Goal: Task Accomplishment & Management: Use online tool/utility

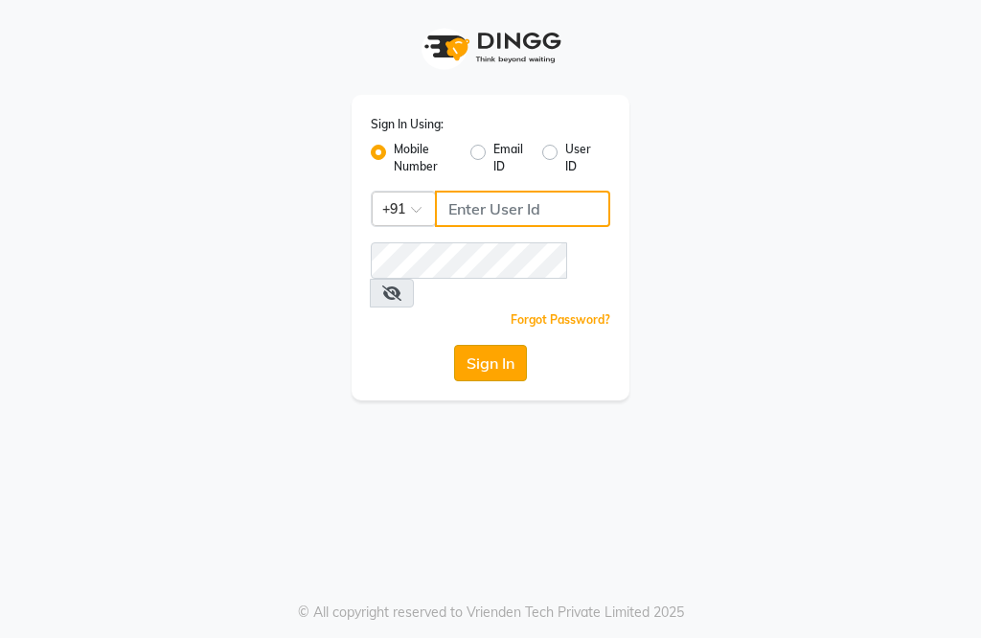
type input "9914479786"
click at [481, 345] on button "Sign In" at bounding box center [490, 363] width 73 height 36
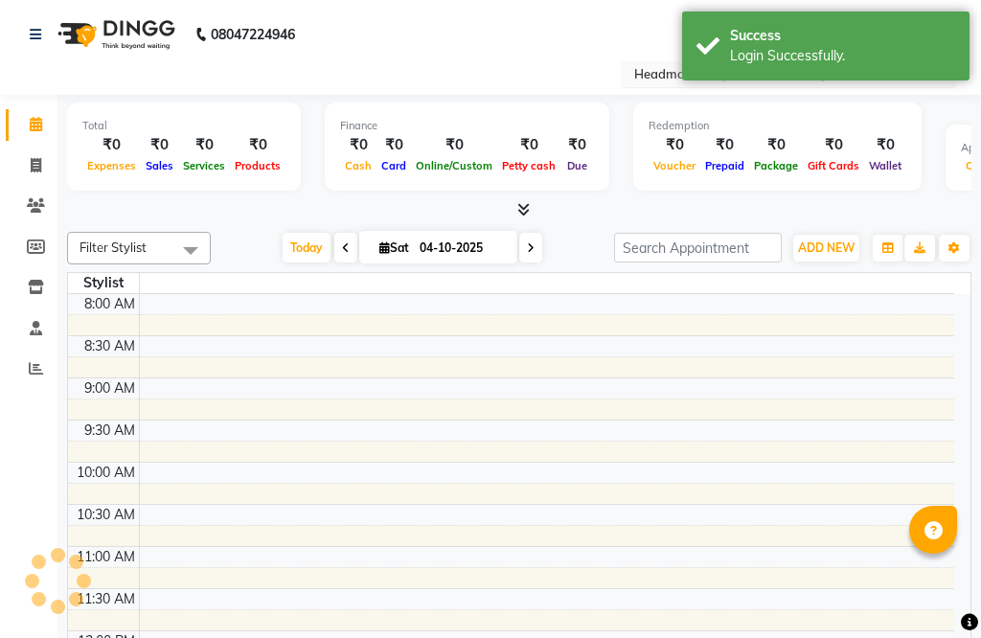
select select "en"
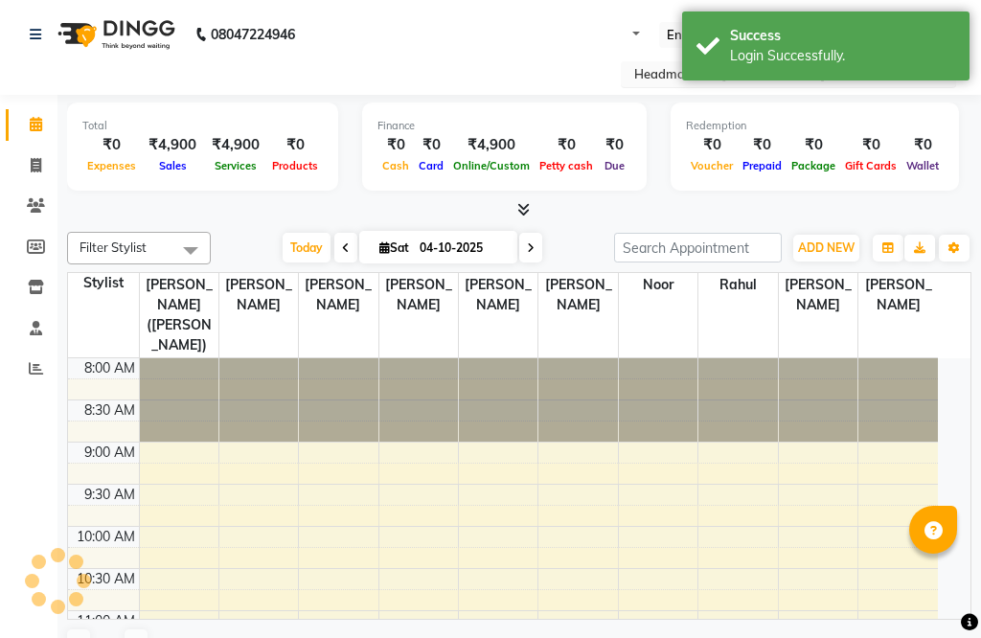
click at [633, 69] on input "text" at bounding box center [769, 75] width 278 height 19
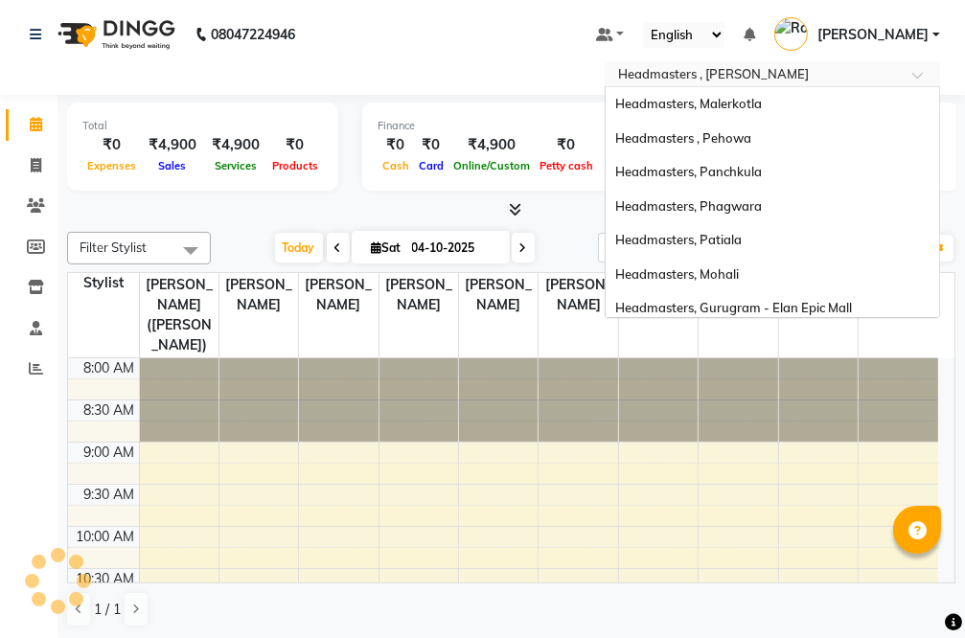
click at [690, 572] on span "Headmasters, [GEOGRAPHIC_DATA]" at bounding box center [724, 579] width 218 height 15
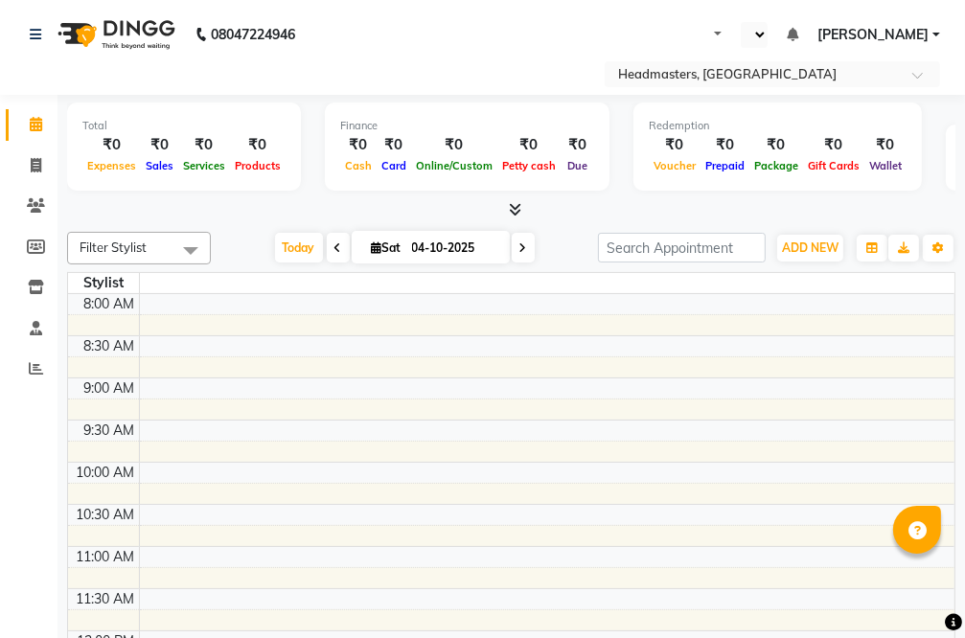
select select "en"
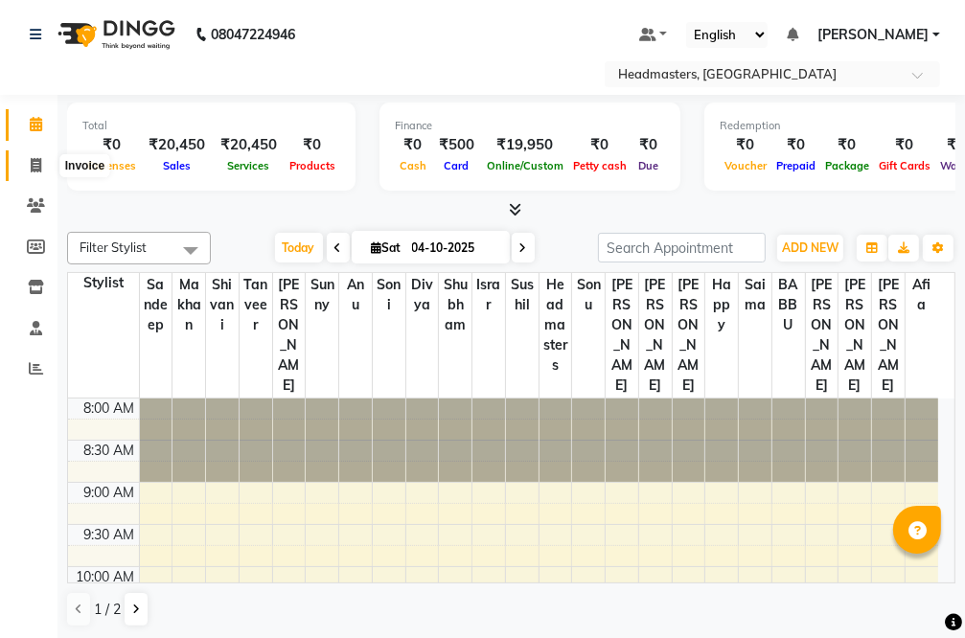
click at [28, 159] on span at bounding box center [36, 166] width 34 height 22
select select "service"
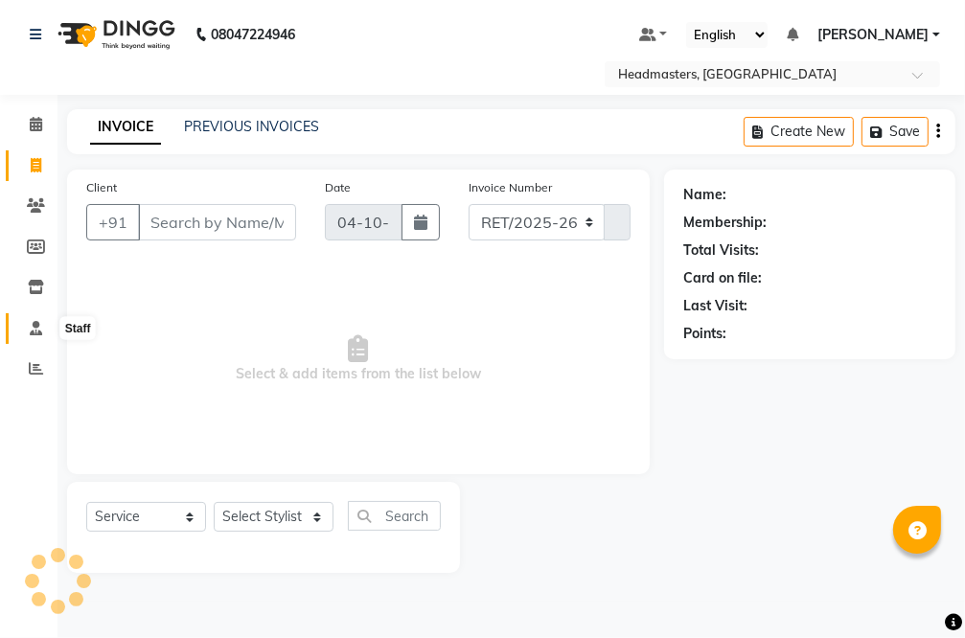
select select "7140"
type input "5606"
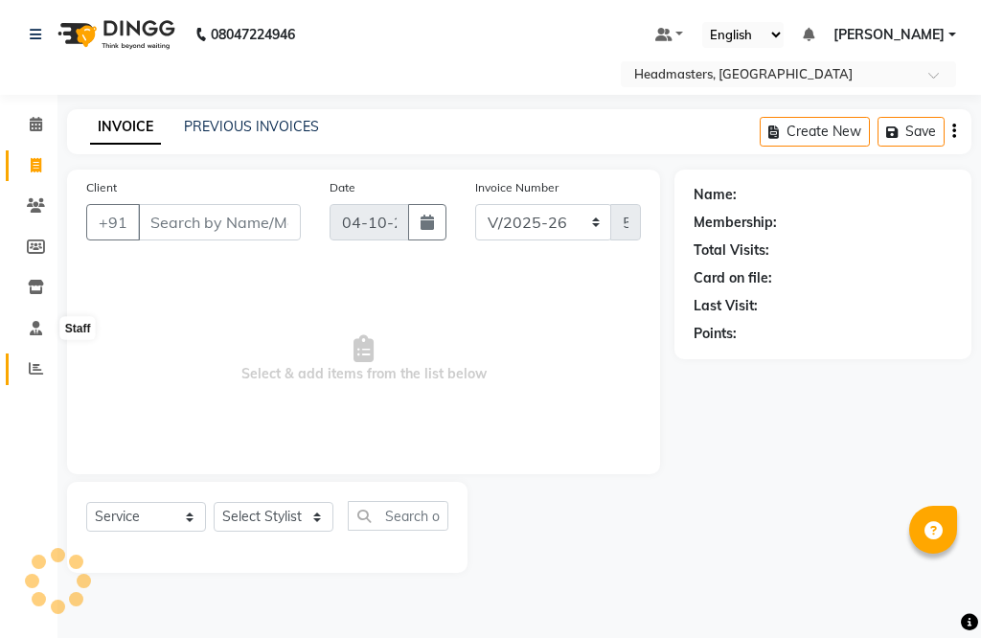
click at [23, 372] on span at bounding box center [36, 369] width 34 height 22
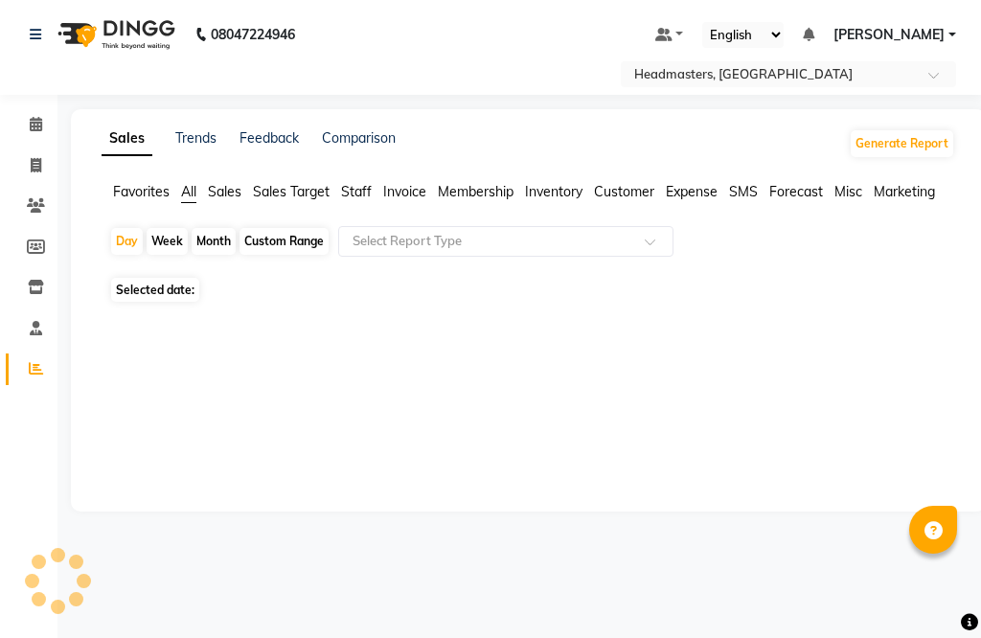
click at [399, 198] on span "Invoice" at bounding box center [404, 191] width 43 height 17
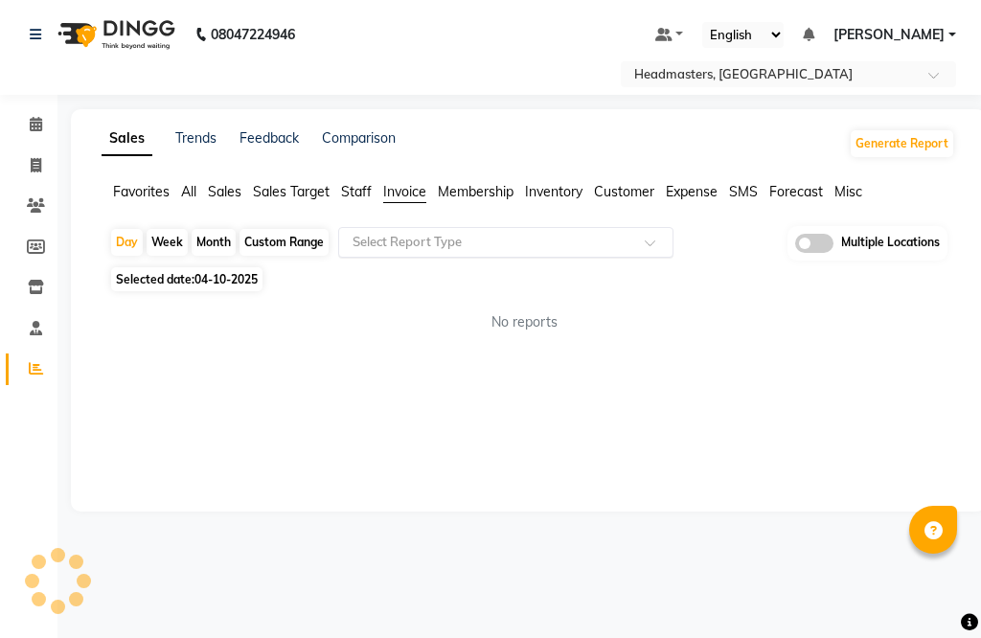
click at [402, 240] on input "text" at bounding box center [487, 242] width 276 height 19
click at [410, 239] on input "text" at bounding box center [487, 242] width 276 height 19
click at [404, 331] on div "No reports" at bounding box center [524, 322] width 831 height 20
click at [406, 241] on input "text" at bounding box center [487, 242] width 276 height 19
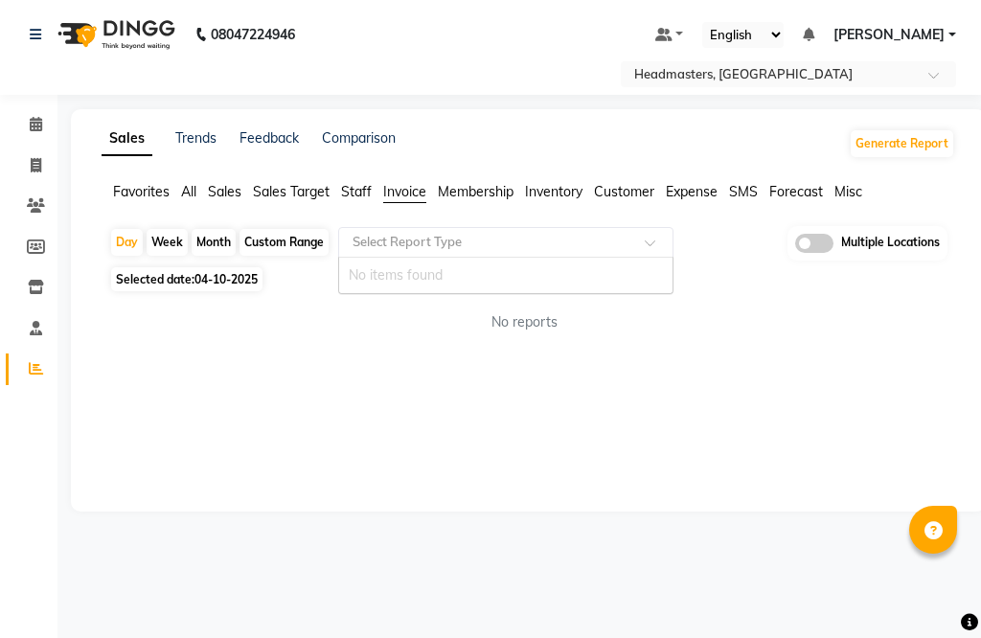
click at [408, 239] on input "text" at bounding box center [487, 242] width 276 height 19
click at [443, 361] on div "Sales Trends Feedback Comparison Generate Report Favorites All Sales Sales Targ…" at bounding box center [528, 310] width 915 height 402
click at [452, 238] on input "text" at bounding box center [487, 242] width 276 height 19
click at [452, 309] on div "No reports" at bounding box center [524, 322] width 861 height 51
click at [460, 227] on div "Select Report Type" at bounding box center [505, 242] width 335 height 31
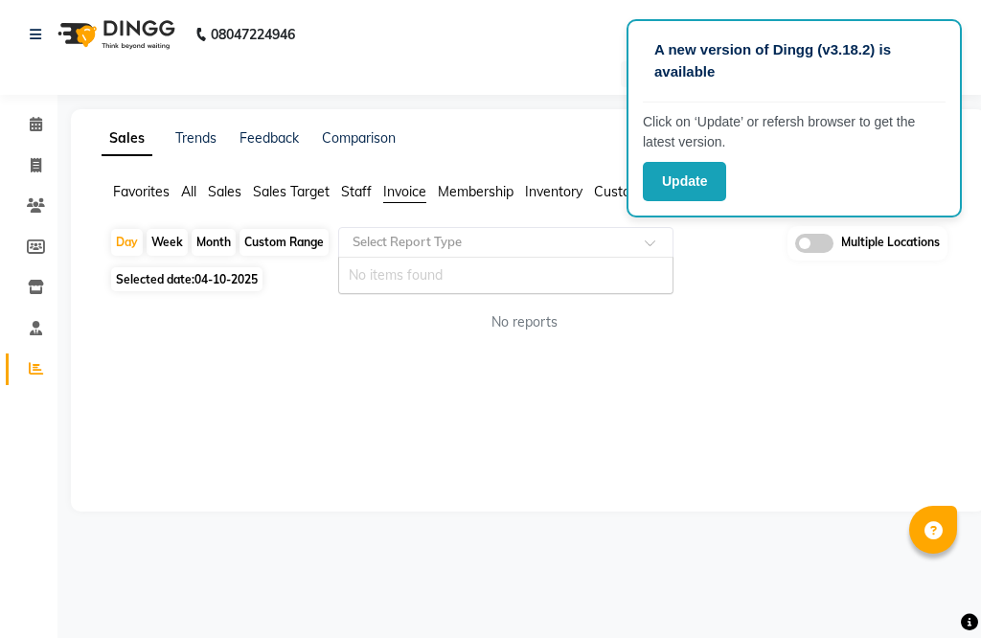
click at [476, 336] on div "No reports" at bounding box center [524, 322] width 861 height 51
click at [682, 180] on button "Update" at bounding box center [684, 181] width 83 height 39
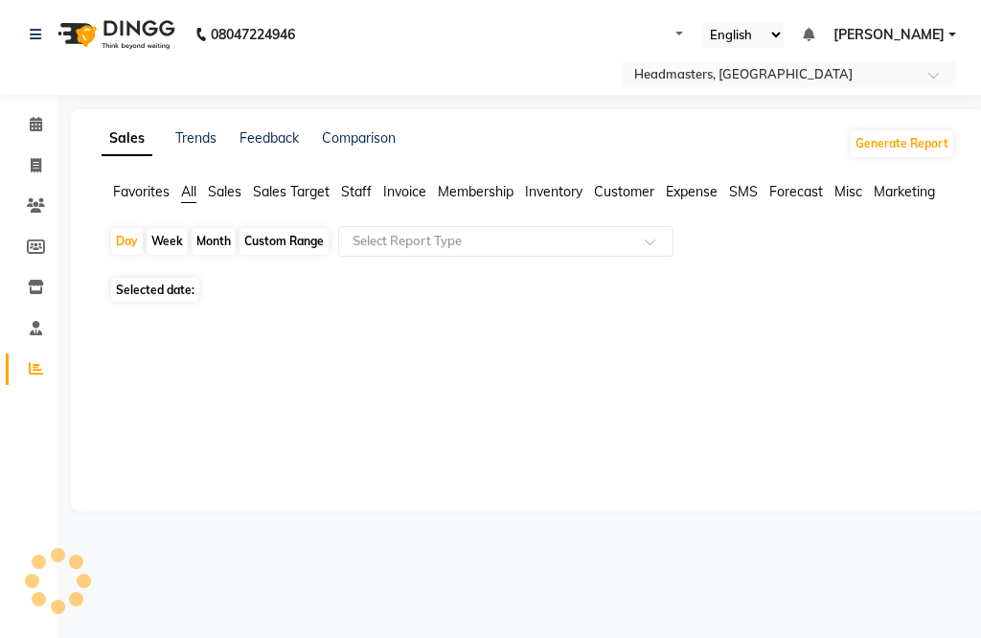
select select "en"
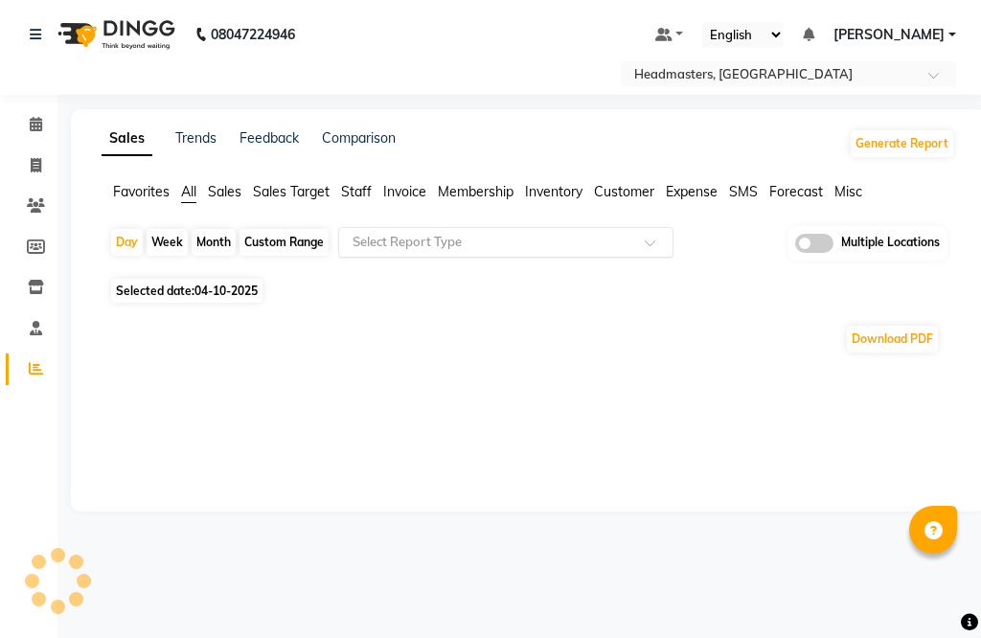
click at [473, 240] on input "text" at bounding box center [487, 242] width 276 height 19
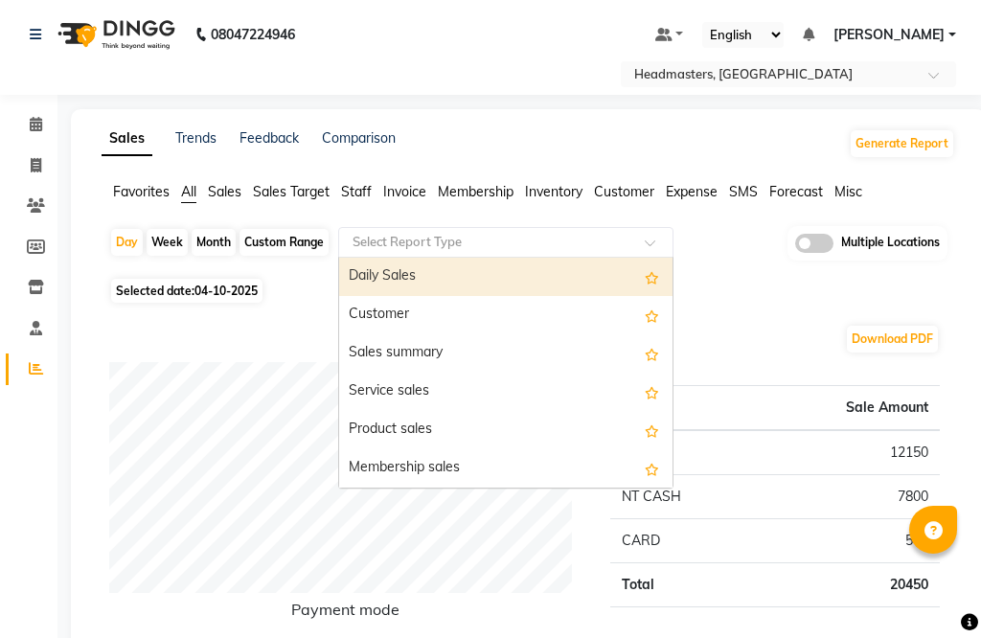
click at [473, 240] on input "text" at bounding box center [487, 242] width 276 height 19
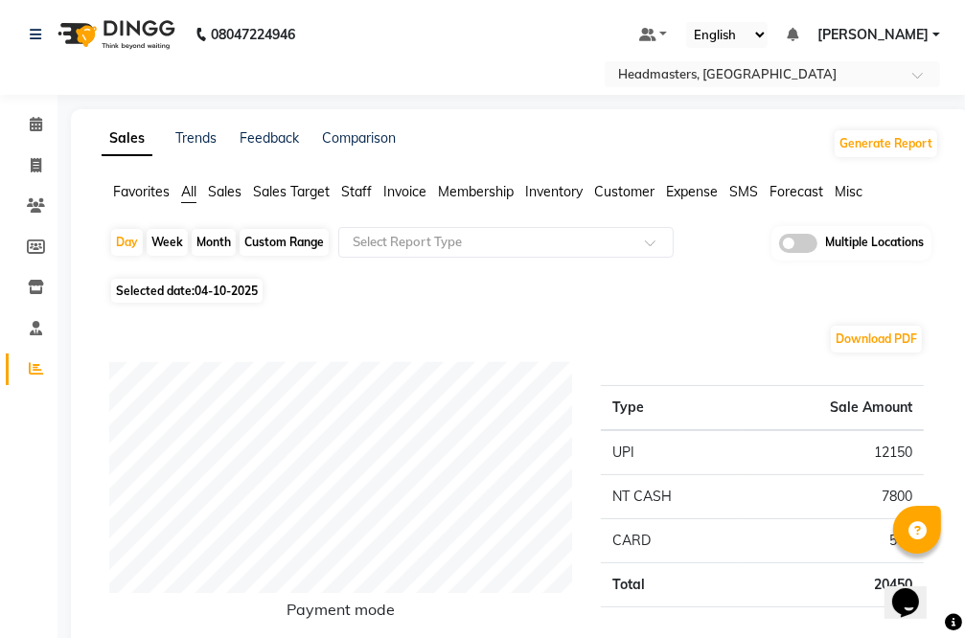
click at [395, 189] on span "Invoice" at bounding box center [404, 191] width 43 height 17
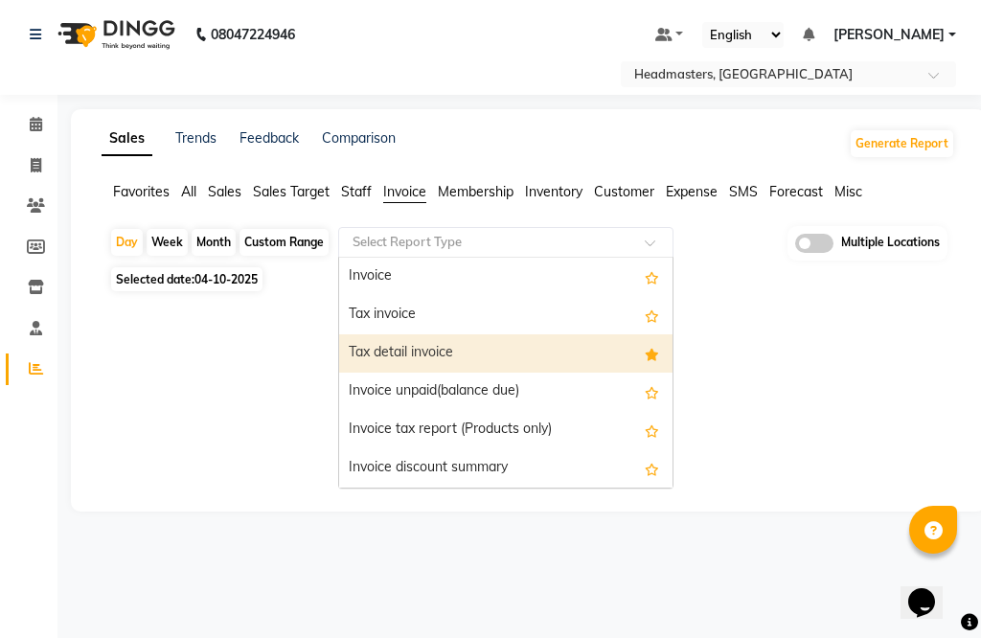
click at [410, 357] on div "Tax detail invoice" at bounding box center [505, 353] width 333 height 38
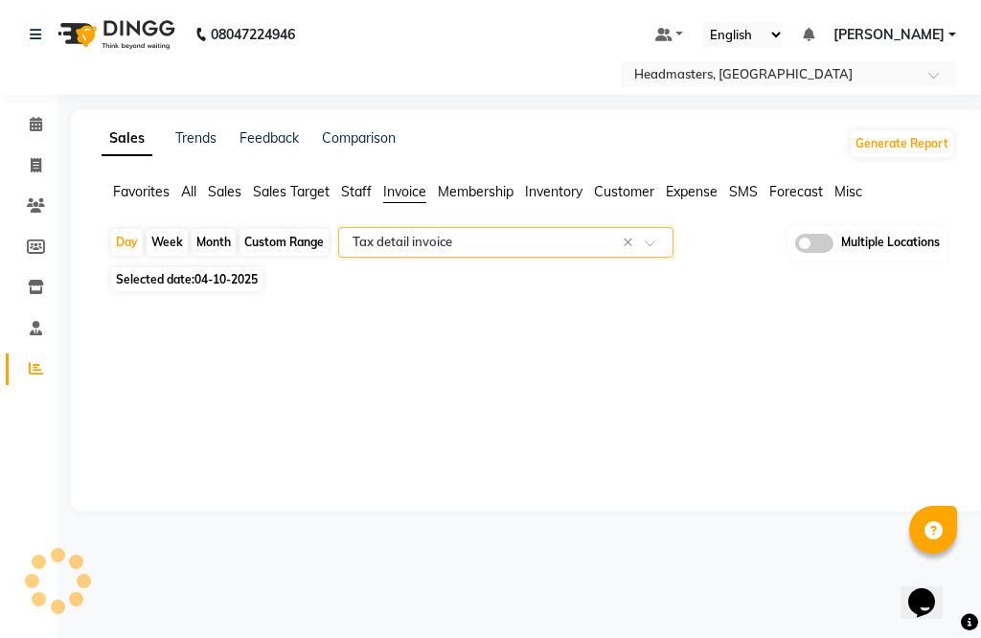
select select "full_report"
select select "csv"
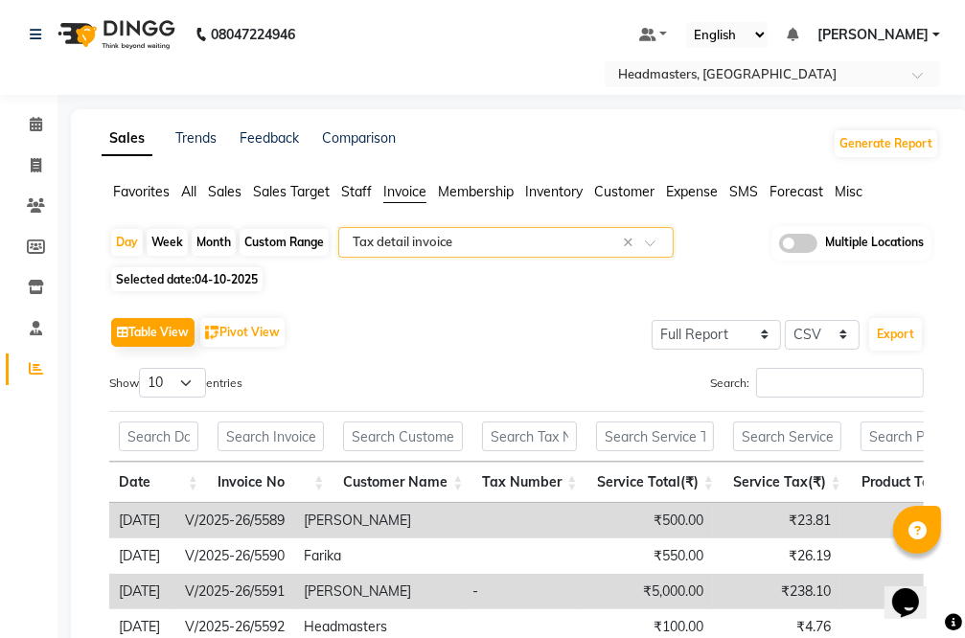
click at [258, 239] on div "Custom Range" at bounding box center [284, 242] width 89 height 27
select select "10"
select select "2025"
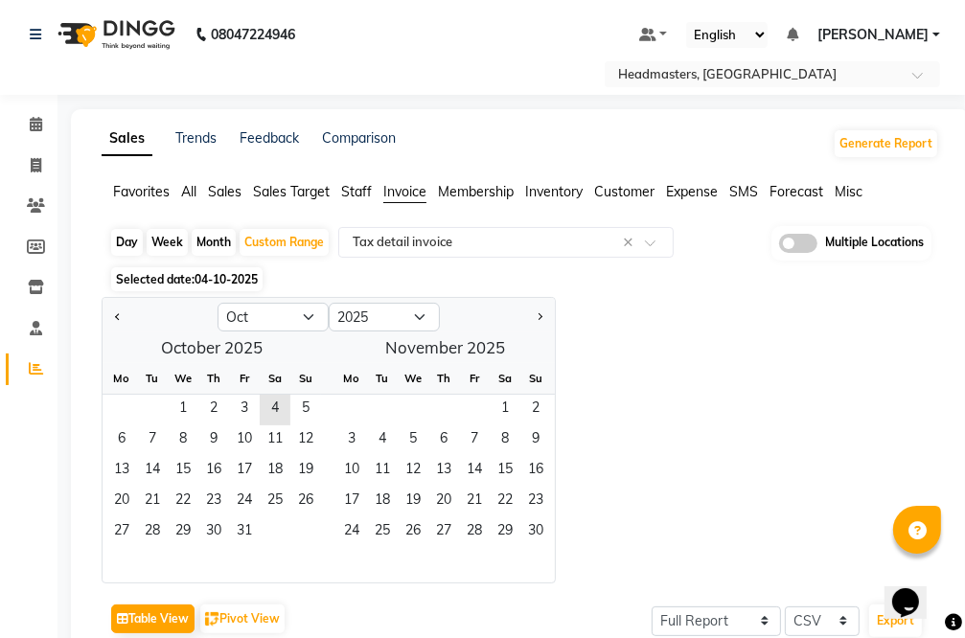
click at [103, 304] on div at bounding box center [160, 317] width 115 height 31
click at [113, 308] on button "Previous month" at bounding box center [117, 317] width 15 height 31
select select "9"
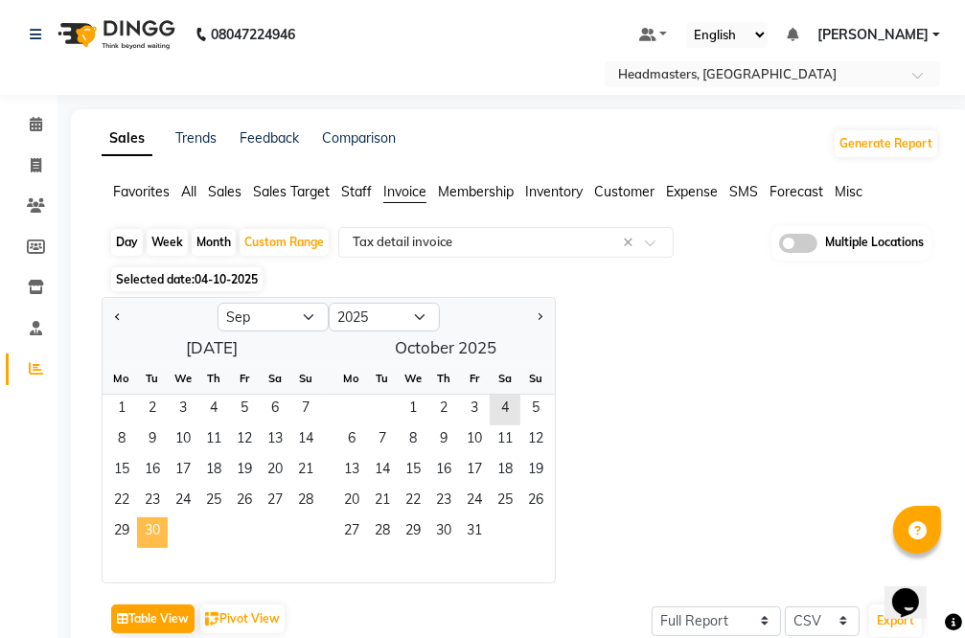
click at [139, 539] on span "30" at bounding box center [152, 532] width 31 height 31
click at [614, 407] on div "Jan Feb Mar Apr May Jun Jul Aug Sep Oct Nov Dec 2015 2016 2017 2018 2019 2020 2…" at bounding box center [520, 440] width 837 height 286
click at [694, 70] on input "text" at bounding box center [753, 75] width 278 height 19
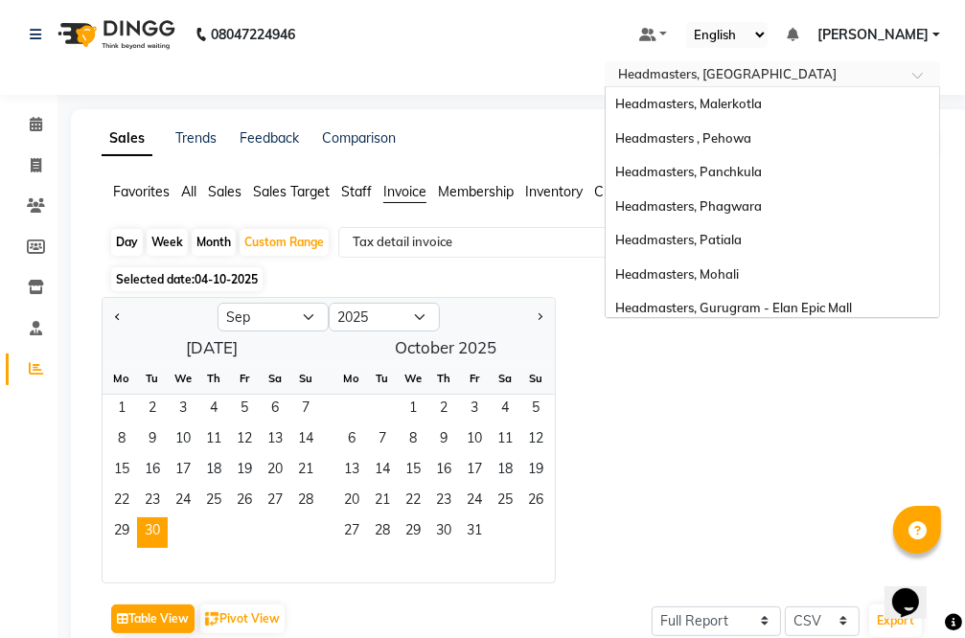
scroll to position [382, 0]
